Goal: Navigation & Orientation: Find specific page/section

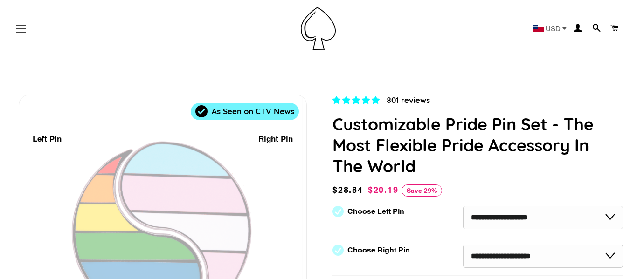
click at [23, 29] on span "button" at bounding box center [20, 28] width 9 height 1
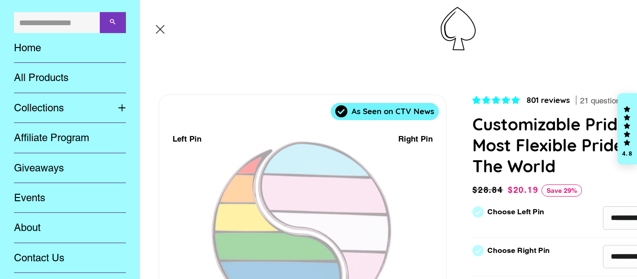
select select "**********"
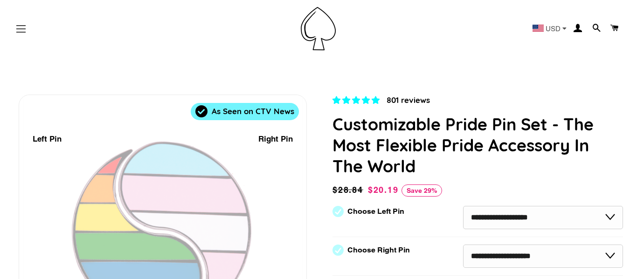
select select "**********"
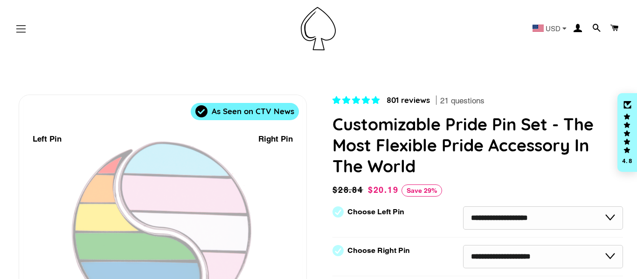
click at [21, 32] on span "button" at bounding box center [20, 32] width 9 height 1
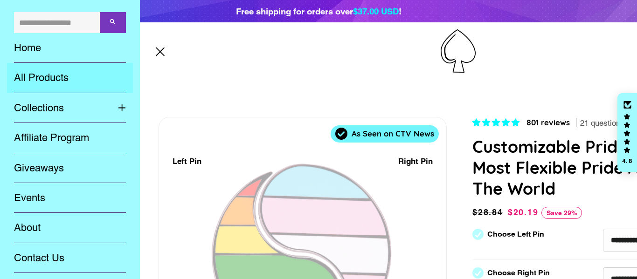
click at [62, 70] on link "All Products" at bounding box center [70, 78] width 126 height 30
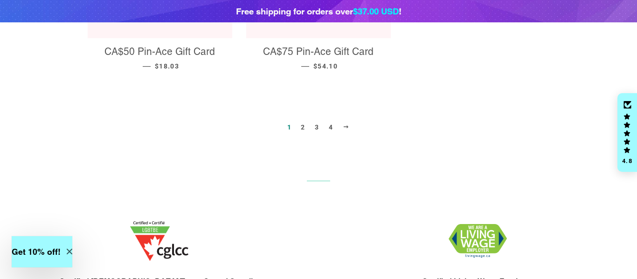
scroll to position [1128, 0]
click at [346, 124] on span at bounding box center [346, 127] width 7 height 7
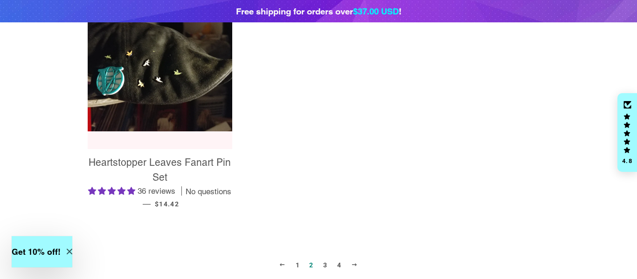
scroll to position [1024, 0]
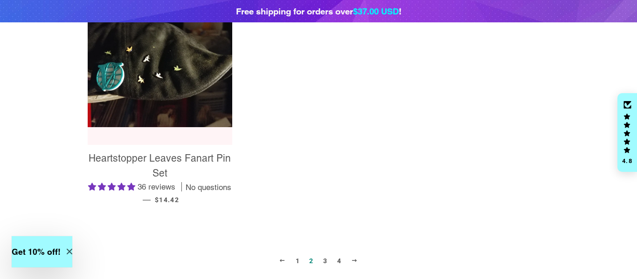
click at [354, 262] on span at bounding box center [354, 260] width 7 height 7
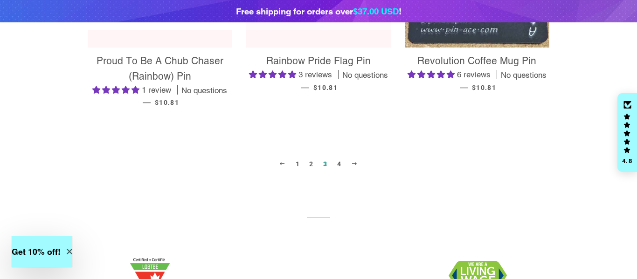
scroll to position [1085, 0]
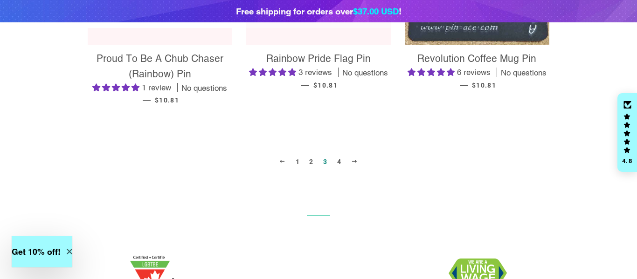
click at [354, 159] on span at bounding box center [354, 161] width 7 height 7
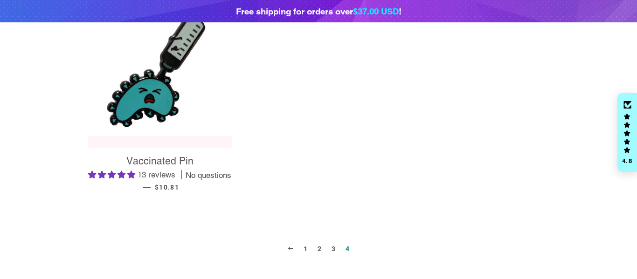
scroll to position [678, 0]
